Goal: Find specific page/section: Find specific page/section

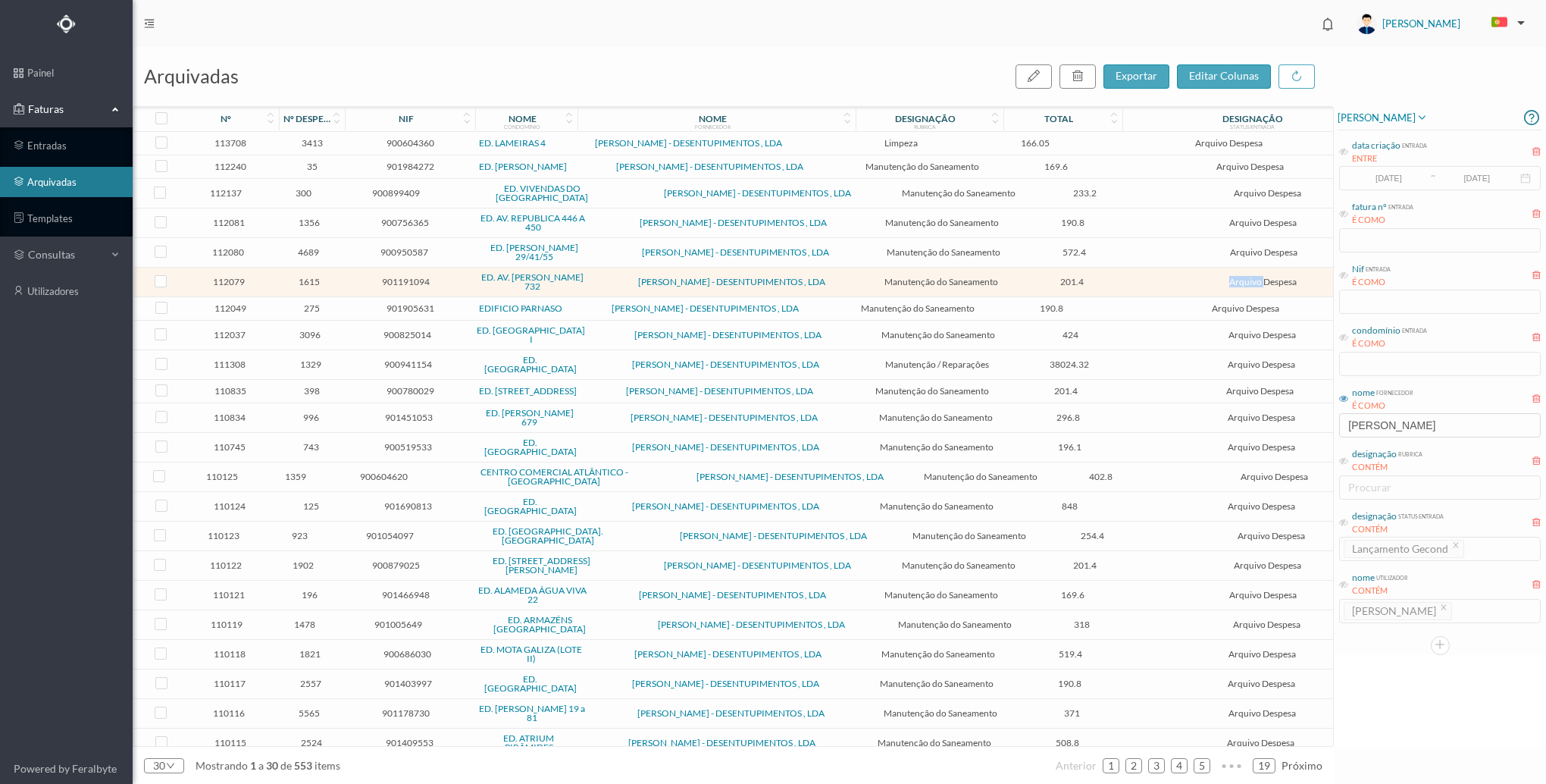
click at [1389, 679] on div "[PERSON_NAME] data criação entrada ENTRE [DATE] ~ [DATE] fatura nº entrada É CO…" at bounding box center [1440, 427] width 212 height 641
click at [1471, 675] on div "[PERSON_NAME] data criação entrada ENTRE [DATE] ~ [DATE] fatura nº entrada É CO…" at bounding box center [1440, 427] width 212 height 641
click at [1425, 433] on input "[PERSON_NAME]" at bounding box center [1440, 425] width 201 height 24
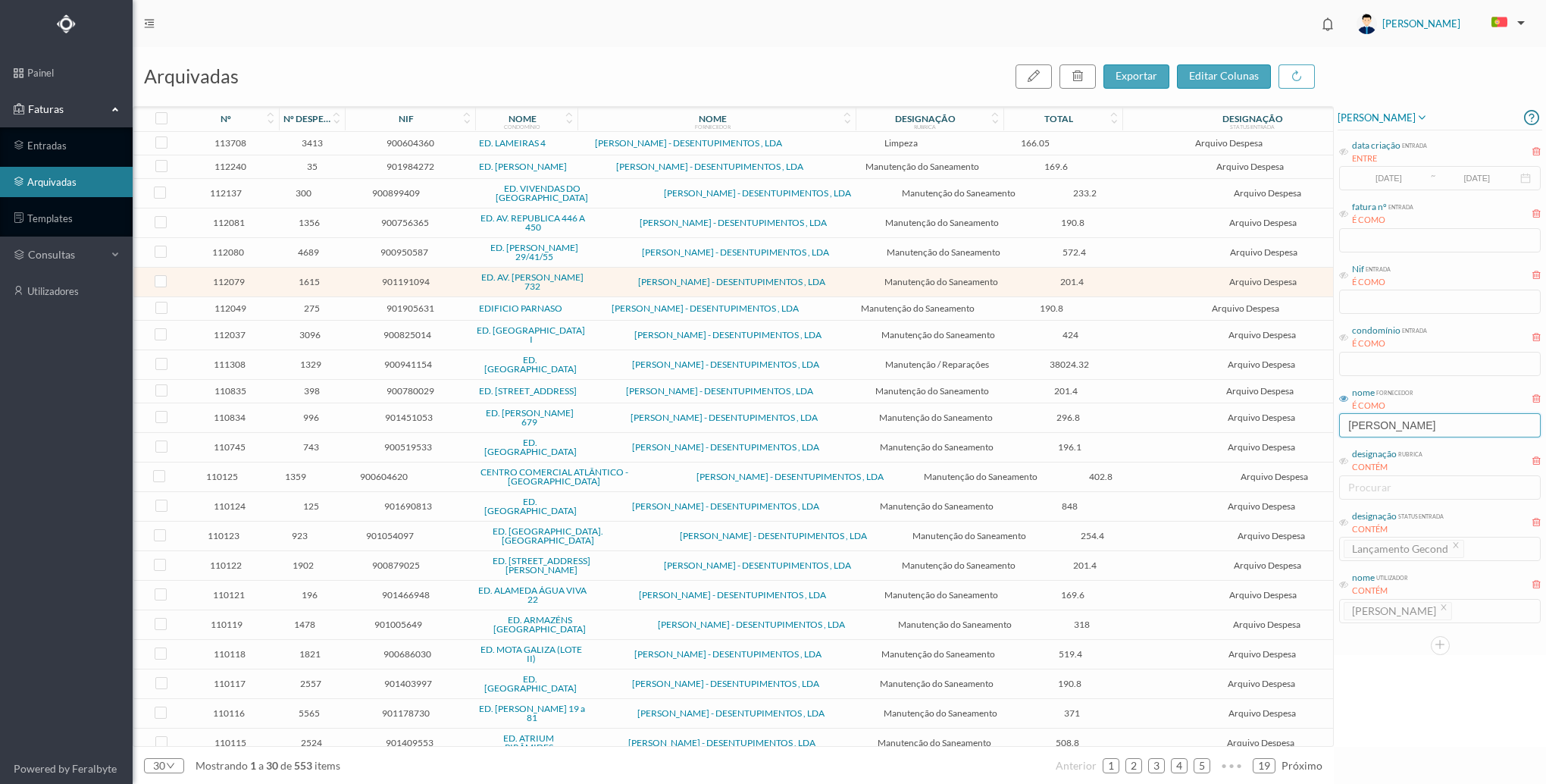
click at [1425, 433] on input "[PERSON_NAME]" at bounding box center [1440, 425] width 201 height 24
click at [1487, 675] on div "[PERSON_NAME] data criação entrada ENTRE [DATE] ~ [DATE] fatura nº entrada É CO…" at bounding box center [1440, 427] width 212 height 641
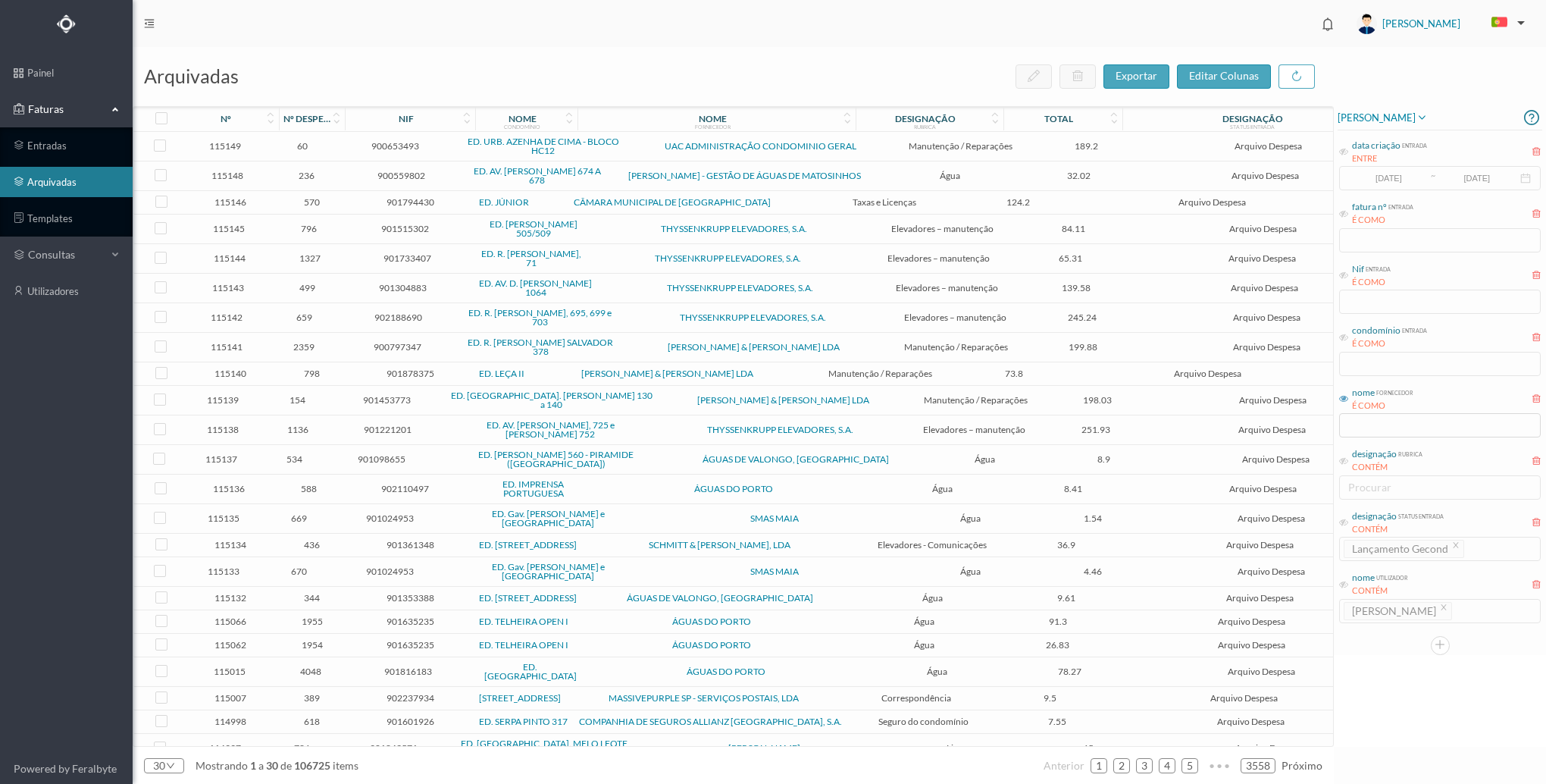
click at [1419, 668] on div "[PERSON_NAME] data criação entrada ENTRE [DATE] ~ [DATE] fatura nº entrada É CO…" at bounding box center [1440, 427] width 212 height 641
click at [1437, 436] on input "text" at bounding box center [1440, 425] width 201 height 24
click at [1404, 665] on div "[PERSON_NAME] data criação entrada ENTRE [DATE] ~ [DATE] fatura nº entrada É CO…" at bounding box center [1440, 427] width 212 height 641
click at [1439, 422] on input "text" at bounding box center [1440, 425] width 201 height 24
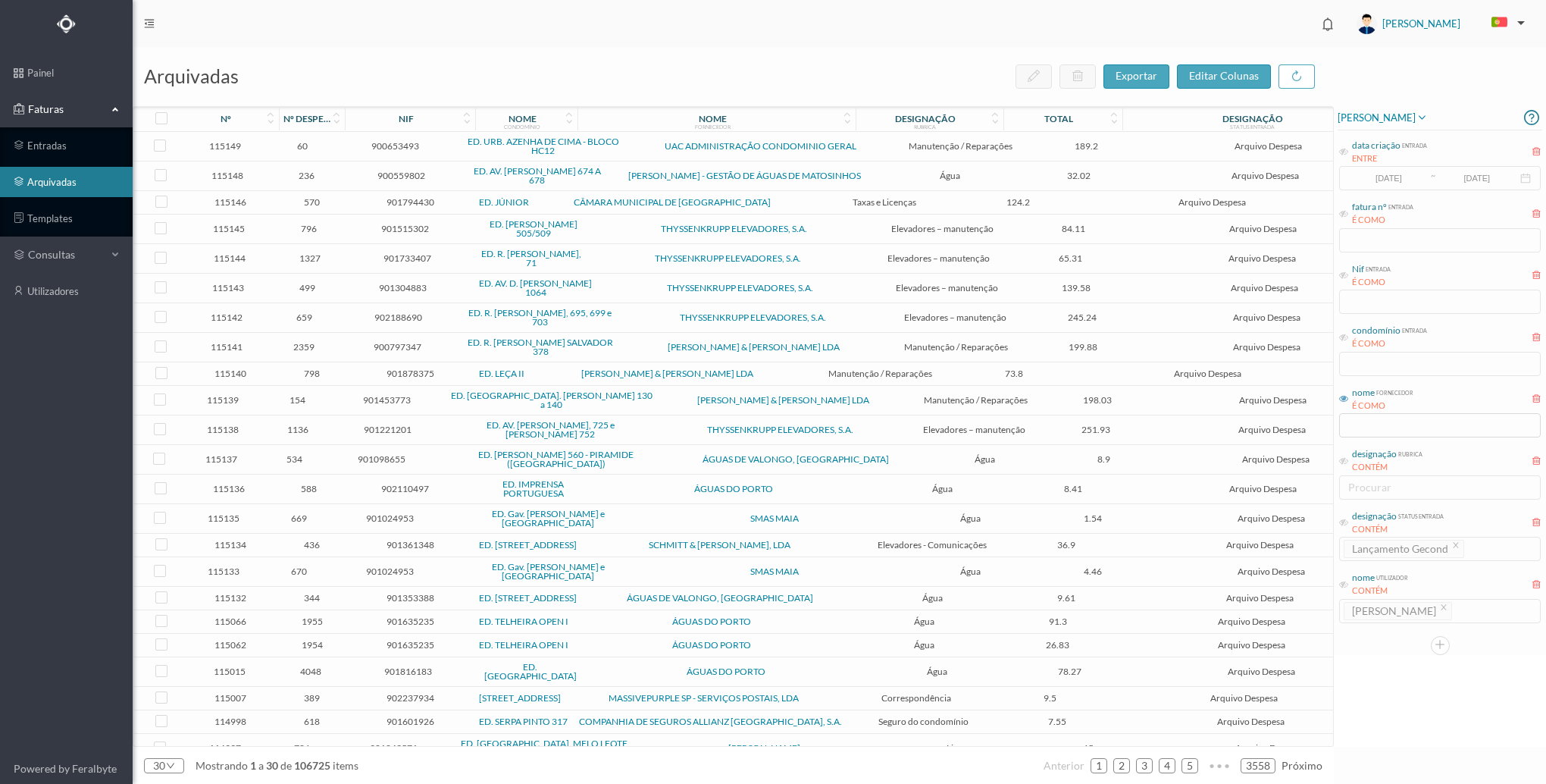
click at [1458, 712] on div "[PERSON_NAME] data criação entrada ENTRE [DATE] ~ [DATE] fatura nº entrada É CO…" at bounding box center [1440, 427] width 212 height 641
